Goal: Contribute content

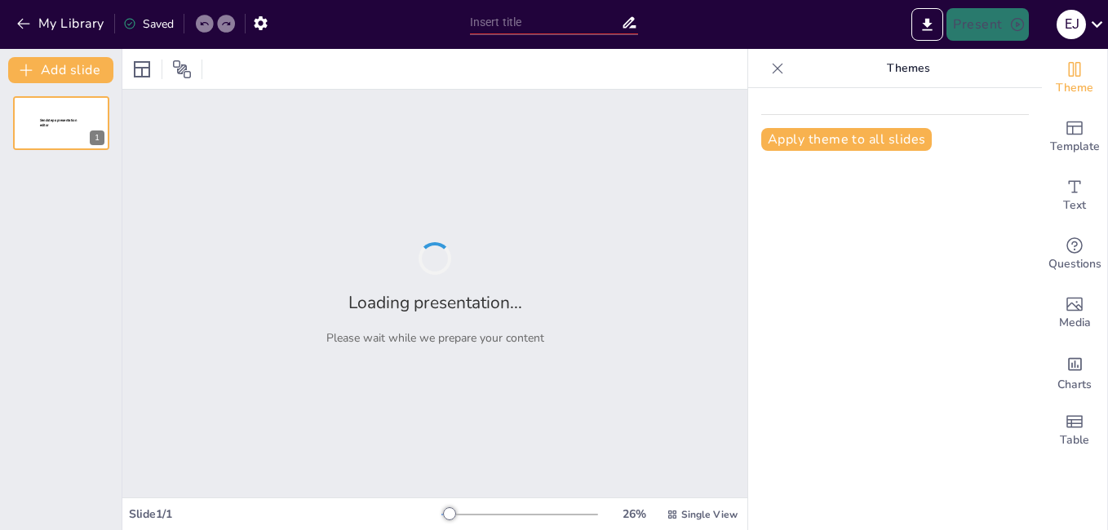
type input "New Sendsteps"
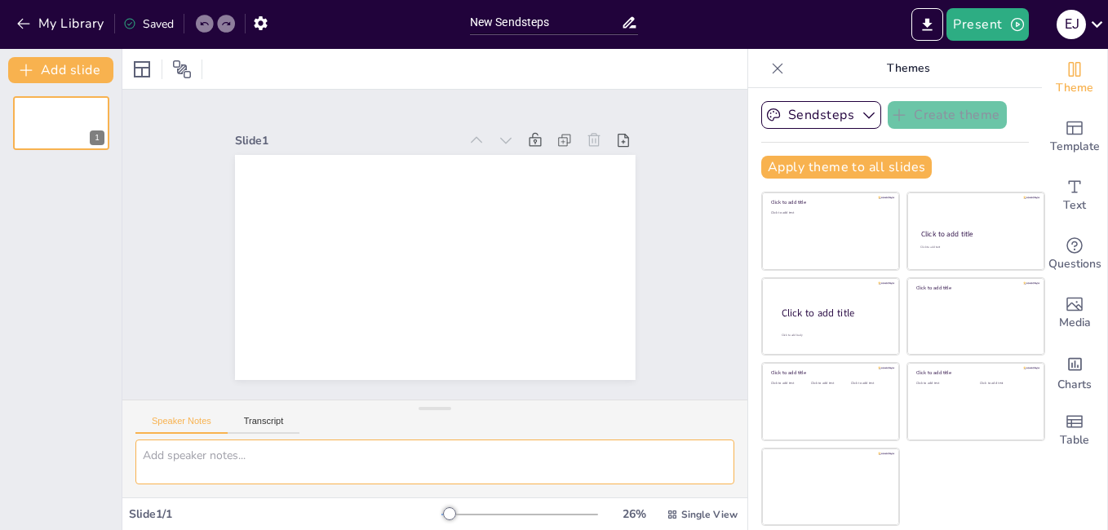
click at [239, 472] on textarea at bounding box center [434, 462] width 599 height 45
drag, startPoint x: 797, startPoint y: 20, endPoint x: 740, endPoint y: 16, distance: 57.2
click at [740, 16] on div "Present E J" at bounding box center [877, 24] width 462 height 33
click at [668, 320] on div "Slide 1" at bounding box center [434, 245] width 561 height 481
drag, startPoint x: 822, startPoint y: 26, endPoint x: 748, endPoint y: 21, distance: 73.6
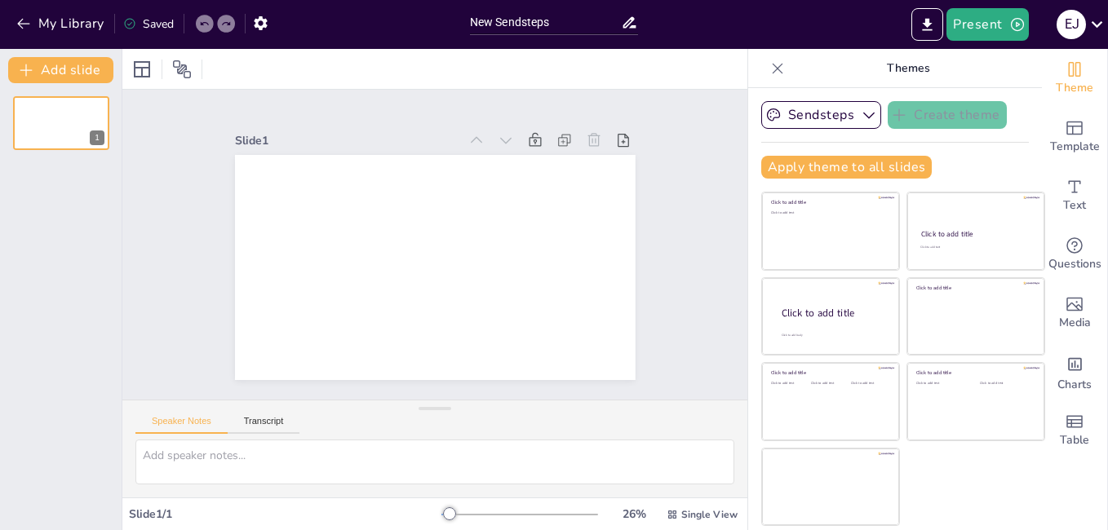
click at [748, 21] on div "Present E J" at bounding box center [877, 24] width 462 height 33
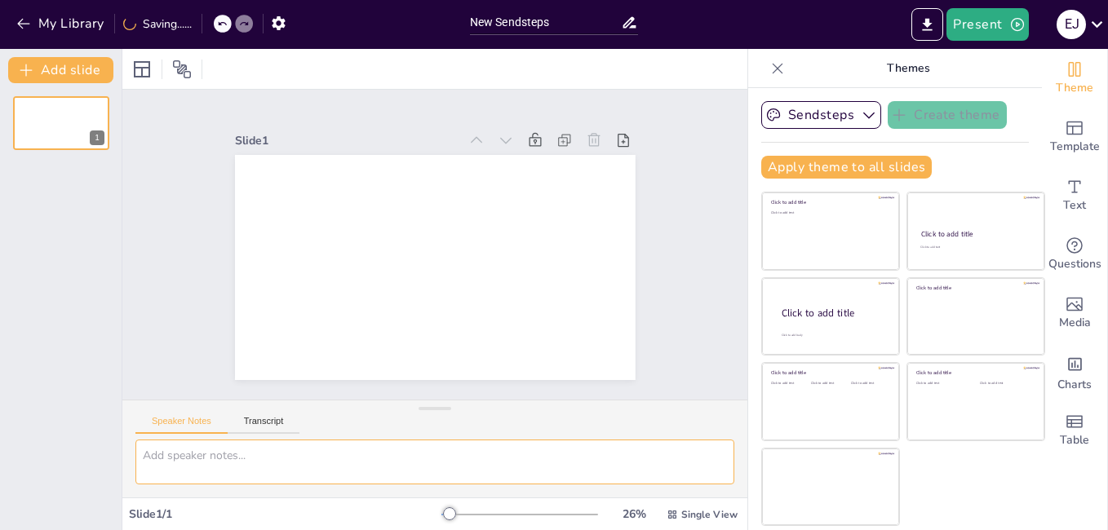
click at [206, 464] on textarea at bounding box center [434, 462] width 599 height 45
click at [206, 464] on textarea "perù: la lexicologia como mi mayor herramienta cukltural" at bounding box center [434, 462] width 599 height 45
click at [405, 456] on textarea "perù: la lexicologia como mi mayor herramienta cukltural" at bounding box center [434, 462] width 599 height 45
click at [547, 452] on textarea "perù: la lexicologia como mi mayor herramienta cultural" at bounding box center [434, 462] width 599 height 45
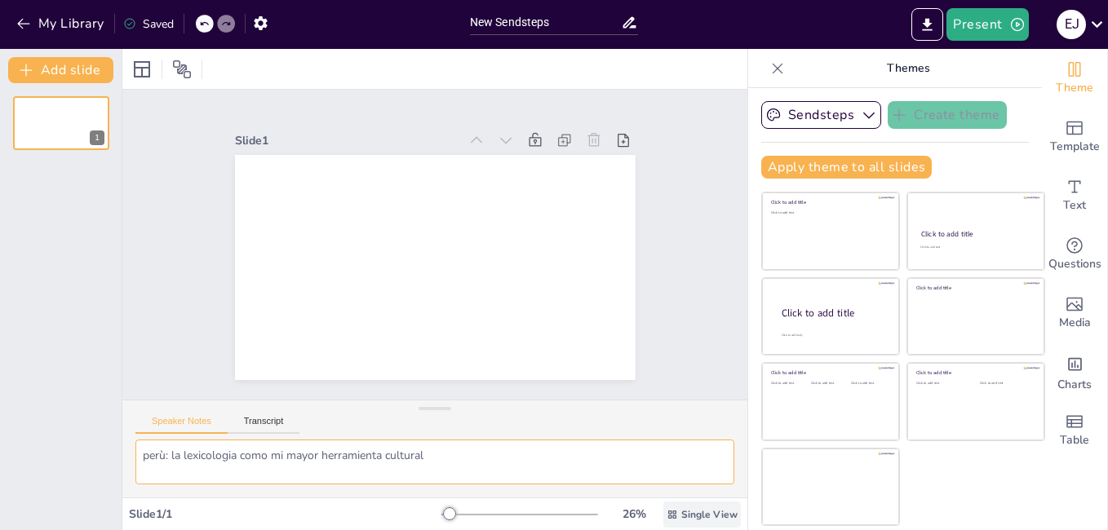
type textarea "perù: la lexicologia como mi mayor herramienta cultural"
click at [682, 520] on span "Single View" at bounding box center [709, 514] width 56 height 13
click at [594, 455] on textarea "perù: la lexicologia como mi mayor herramienta cultural" at bounding box center [434, 462] width 599 height 45
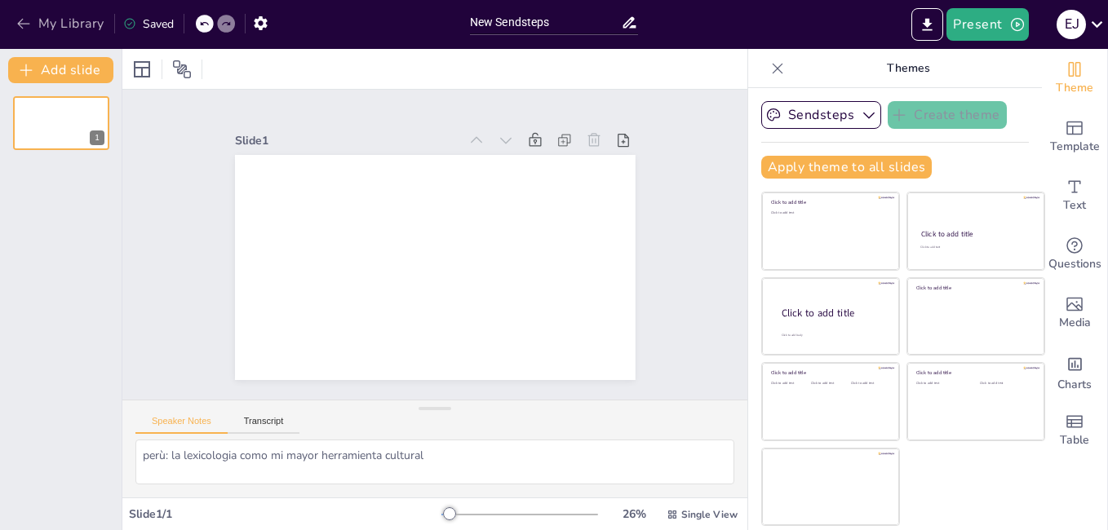
click at [26, 25] on icon "button" at bounding box center [24, 24] width 16 height 16
